Goal: Transaction & Acquisition: Purchase product/service

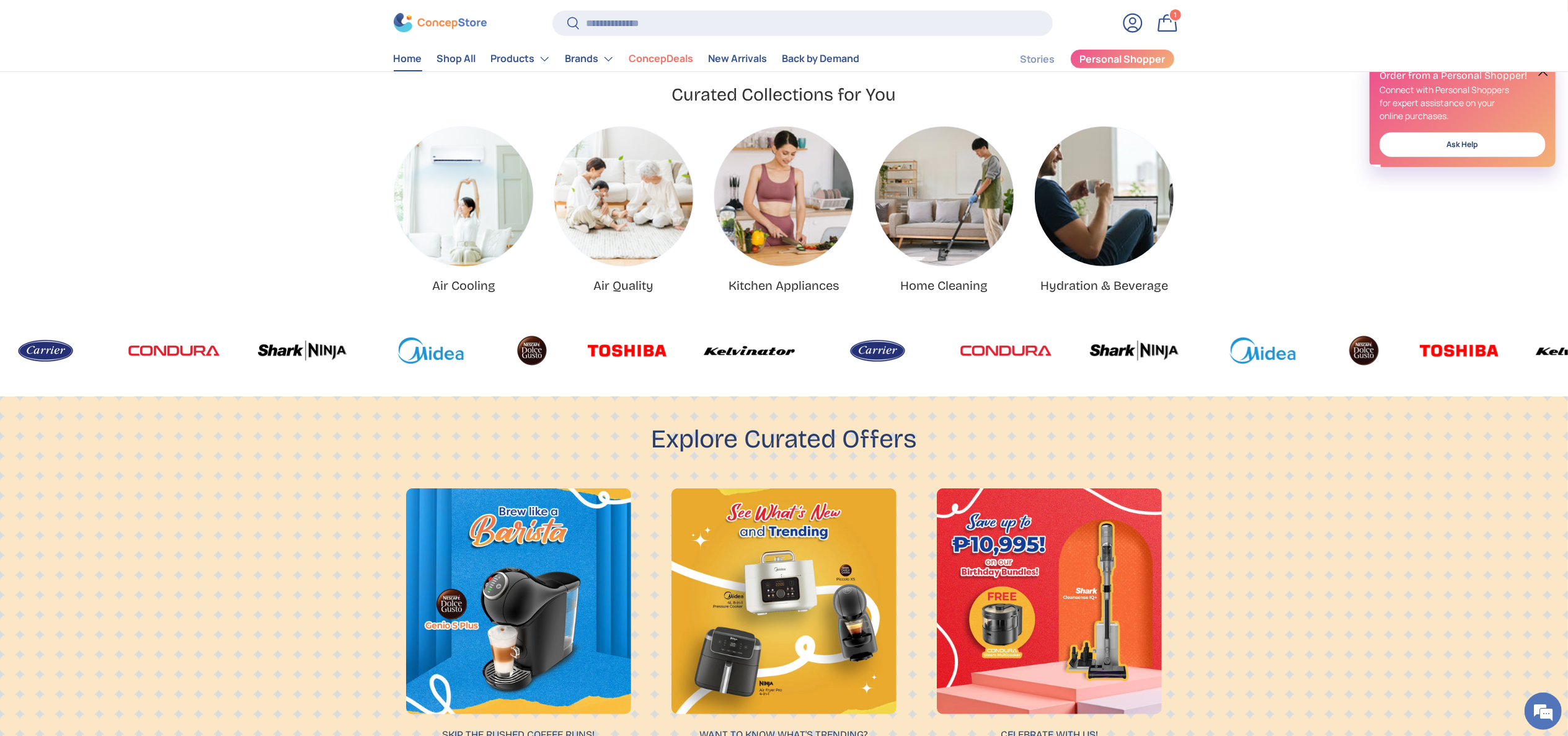
scroll to position [10, 0]
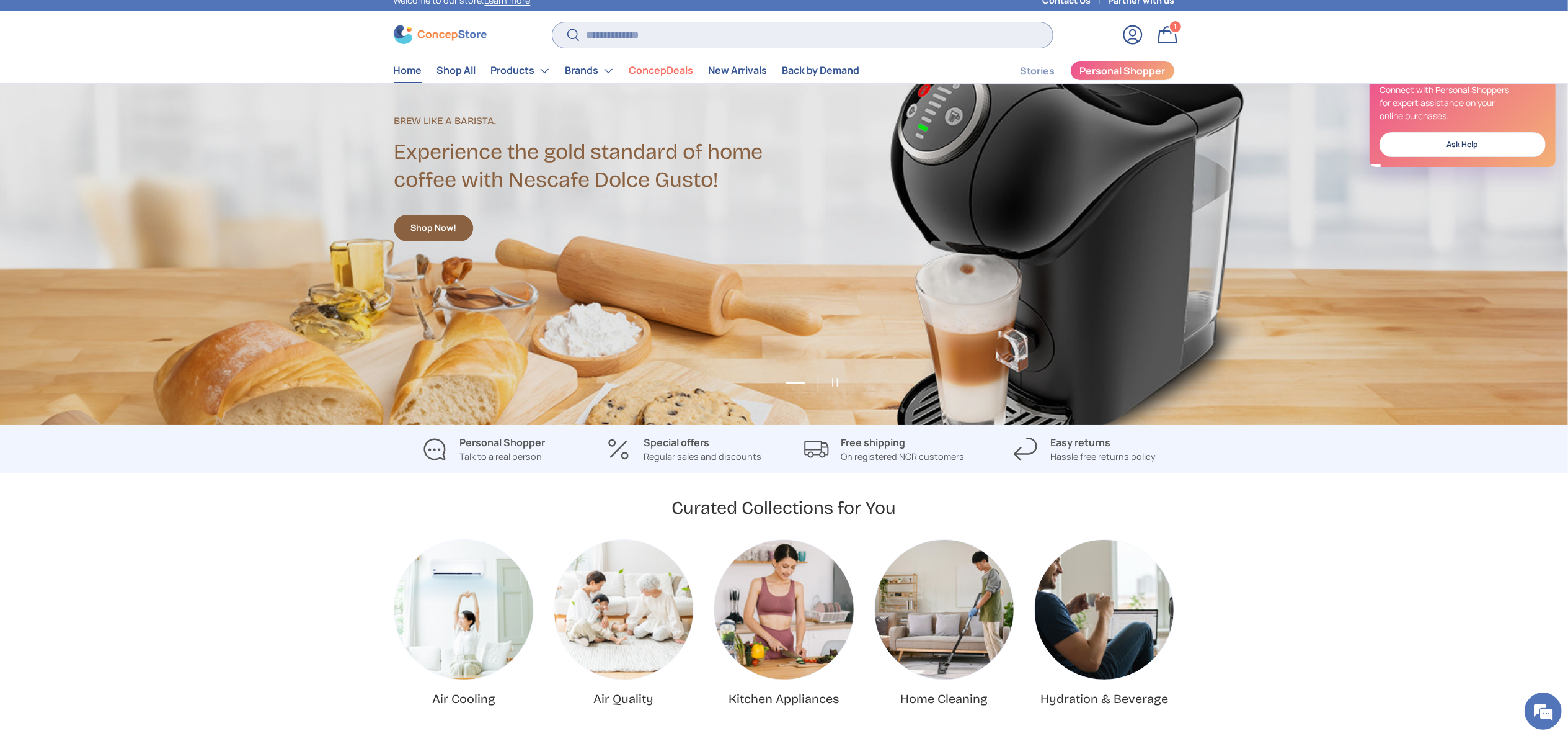
click at [791, 31] on input "Search" at bounding box center [802, 35] width 500 height 26
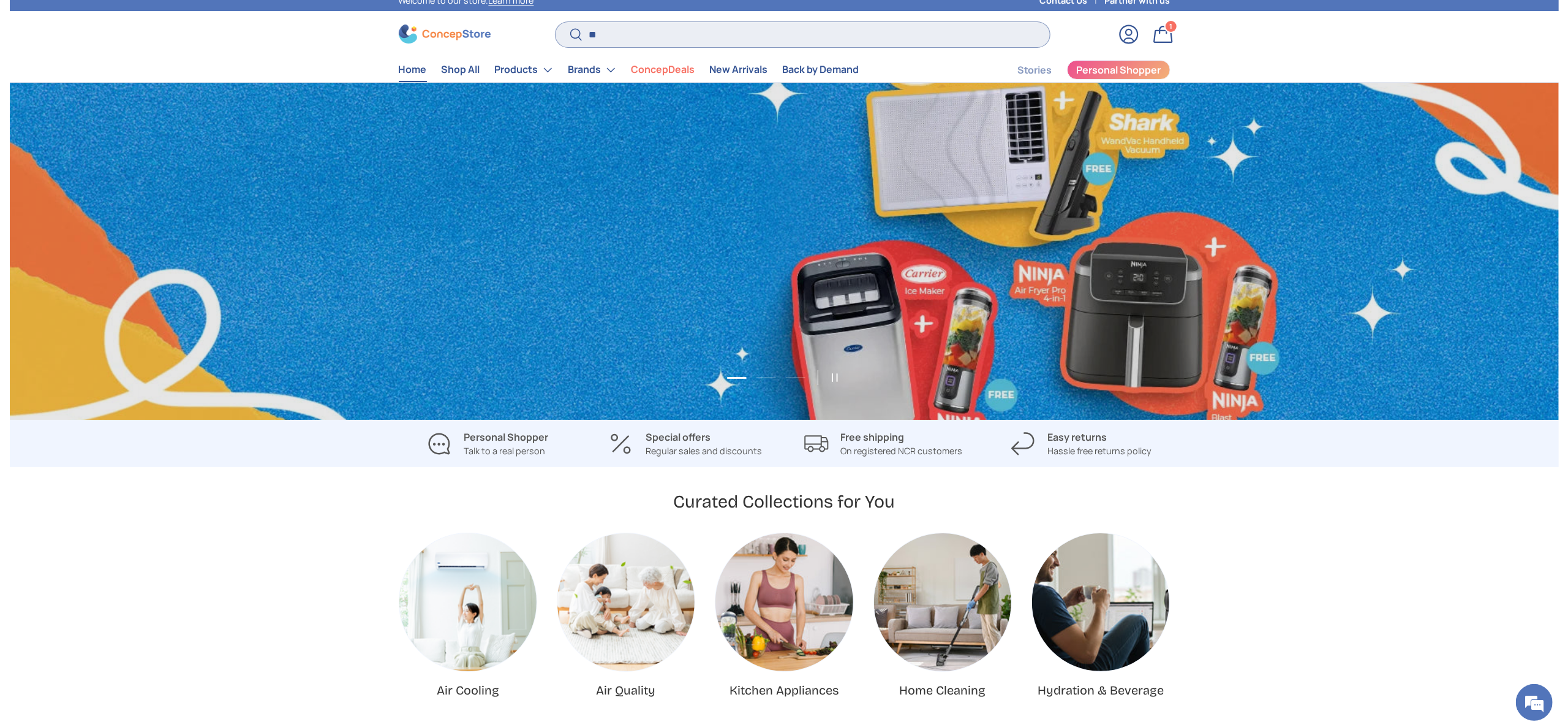
scroll to position [0, 0]
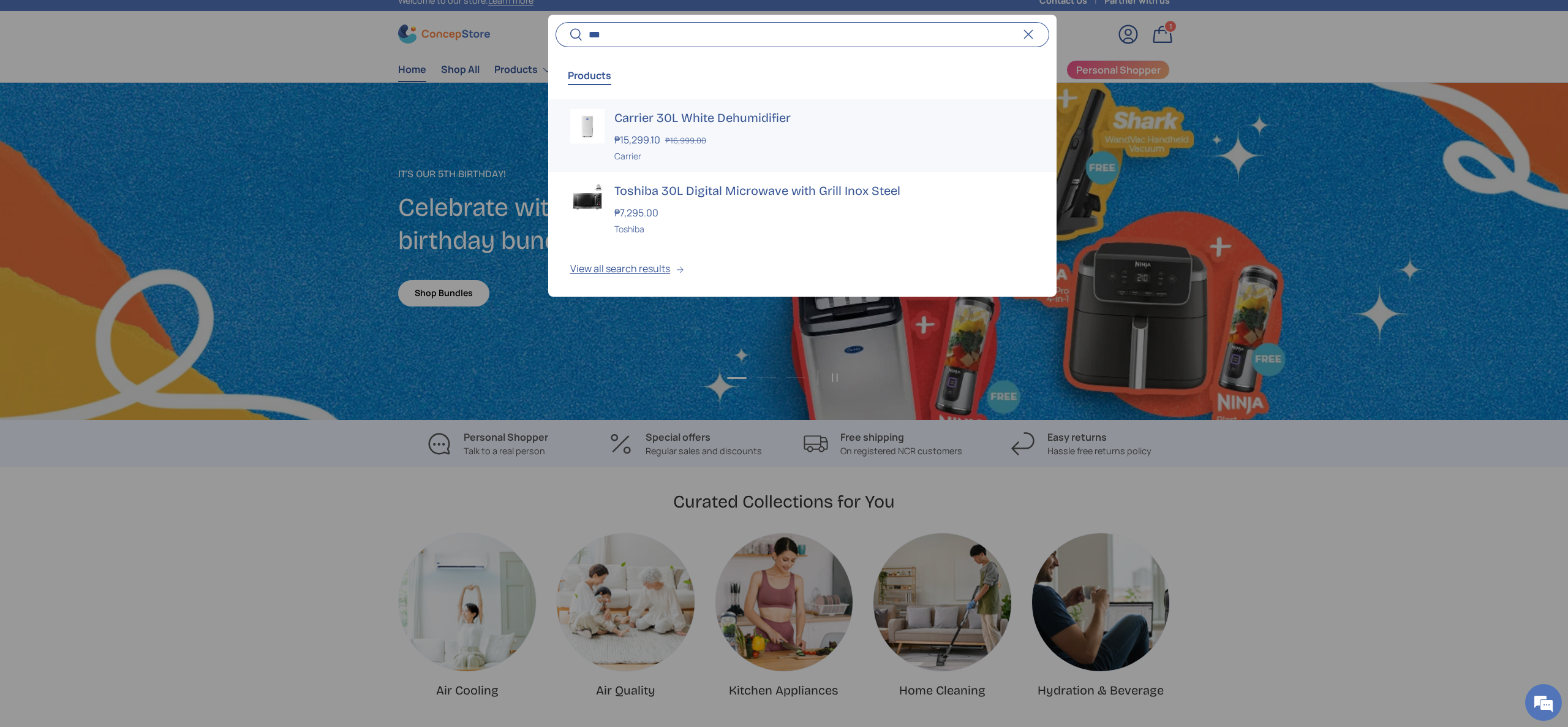
type input "***"
click at [657, 134] on strong "₱15,299.10" at bounding box center [638, 140] width 49 height 13
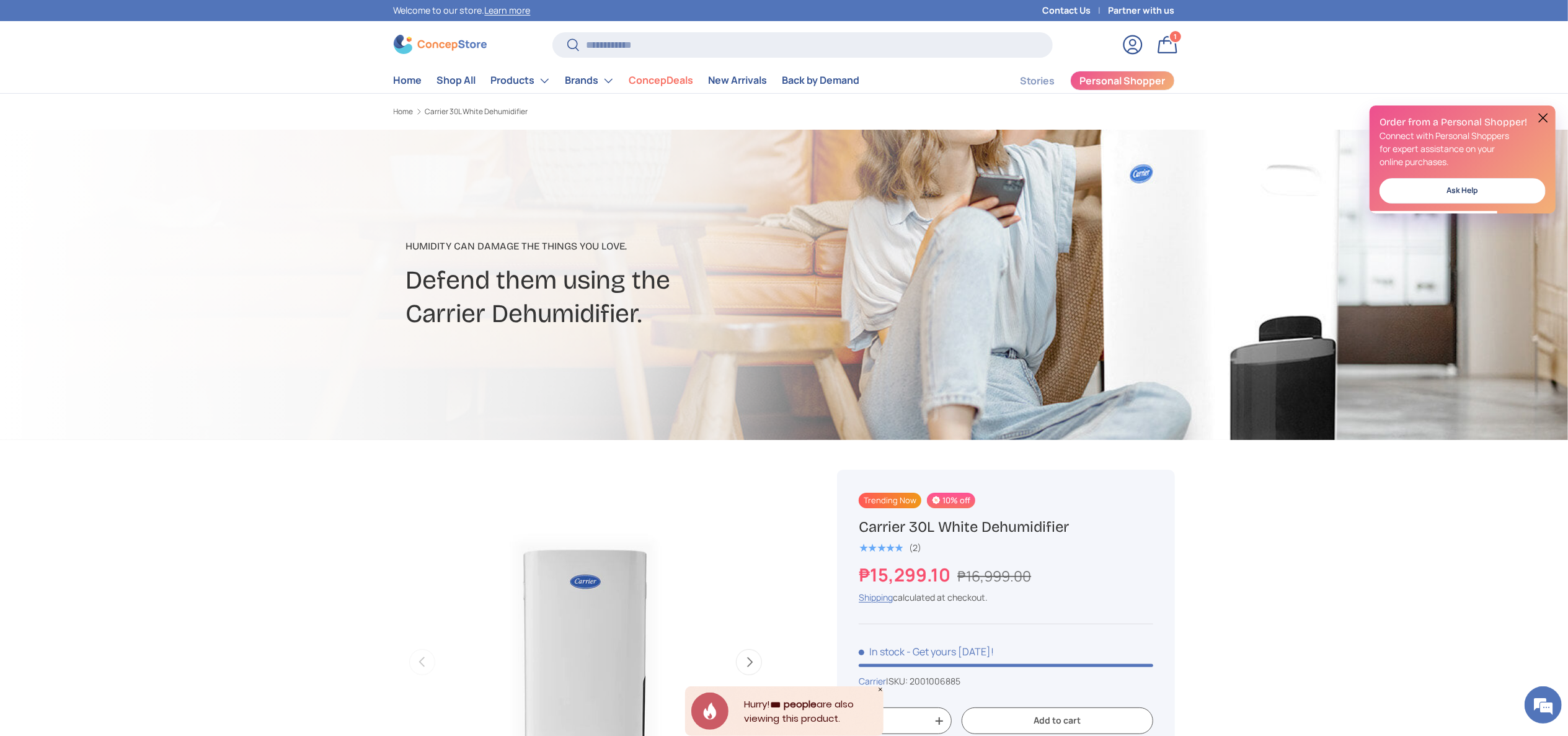
drag, startPoint x: 1087, startPoint y: 527, endPoint x: 859, endPoint y: 529, distance: 228.0
click at [859, 529] on h1 "Carrier 30L White Dehumidifier" at bounding box center [1006, 527] width 294 height 19
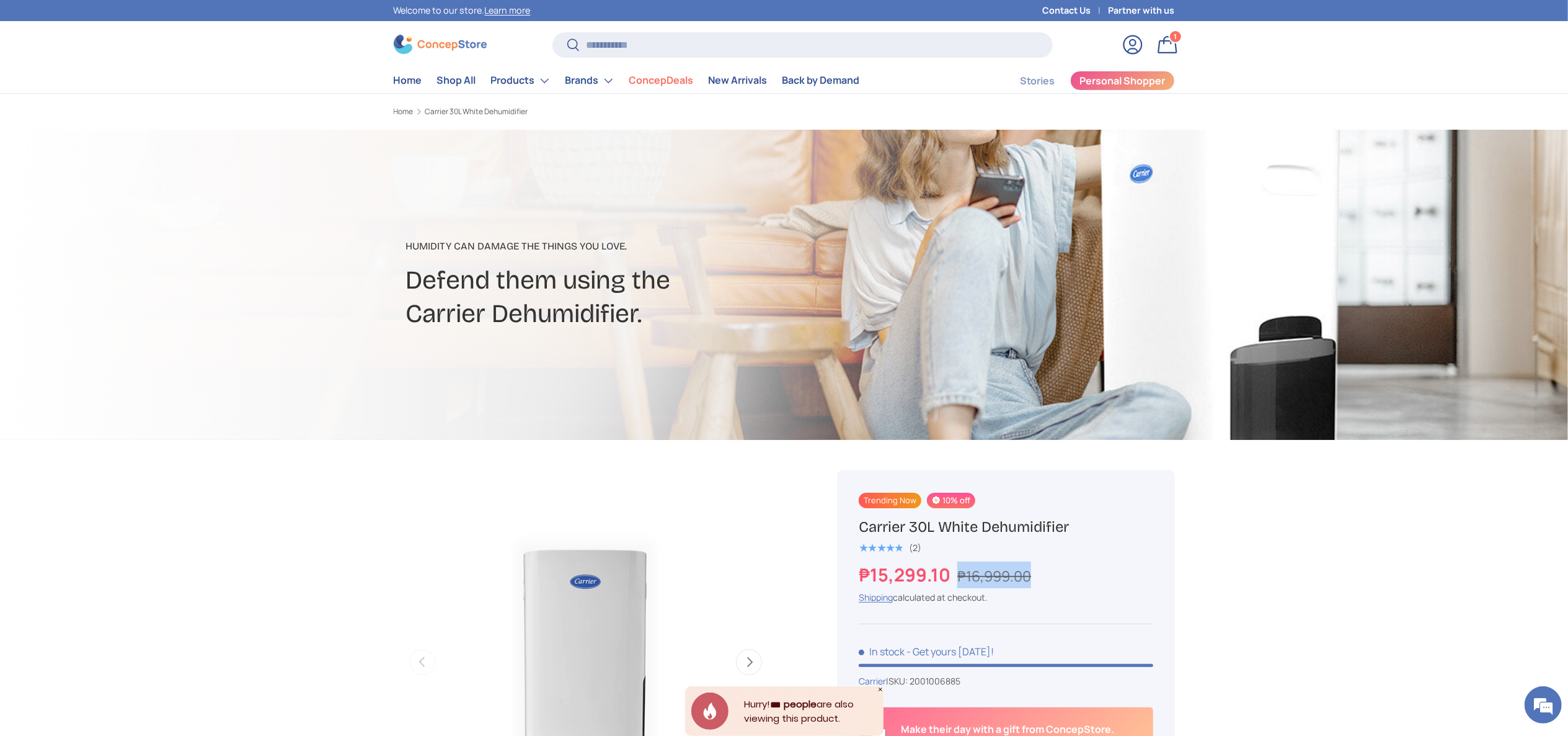
drag, startPoint x: 1043, startPoint y: 578, endPoint x: 864, endPoint y: 690, distance: 211.2
click at [955, 578] on div "₱15,299.10 ₱16,999.00" at bounding box center [1006, 575] width 294 height 27
copy s "₱16,999.00"
